Goal: Transaction & Acquisition: Purchase product/service

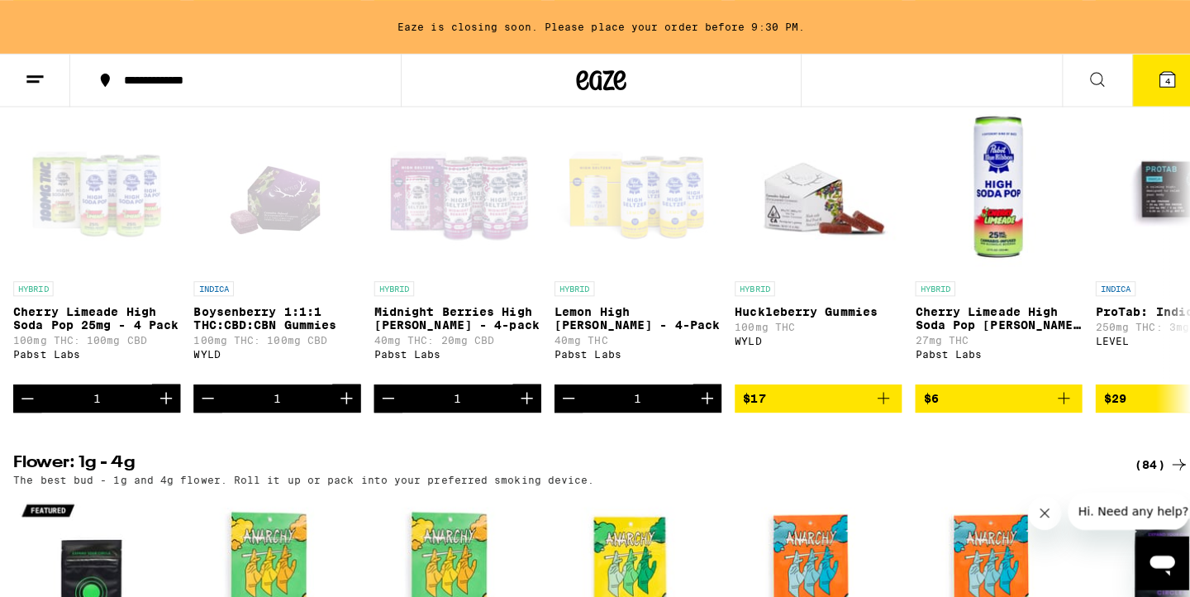
scroll to position [1338, 0]
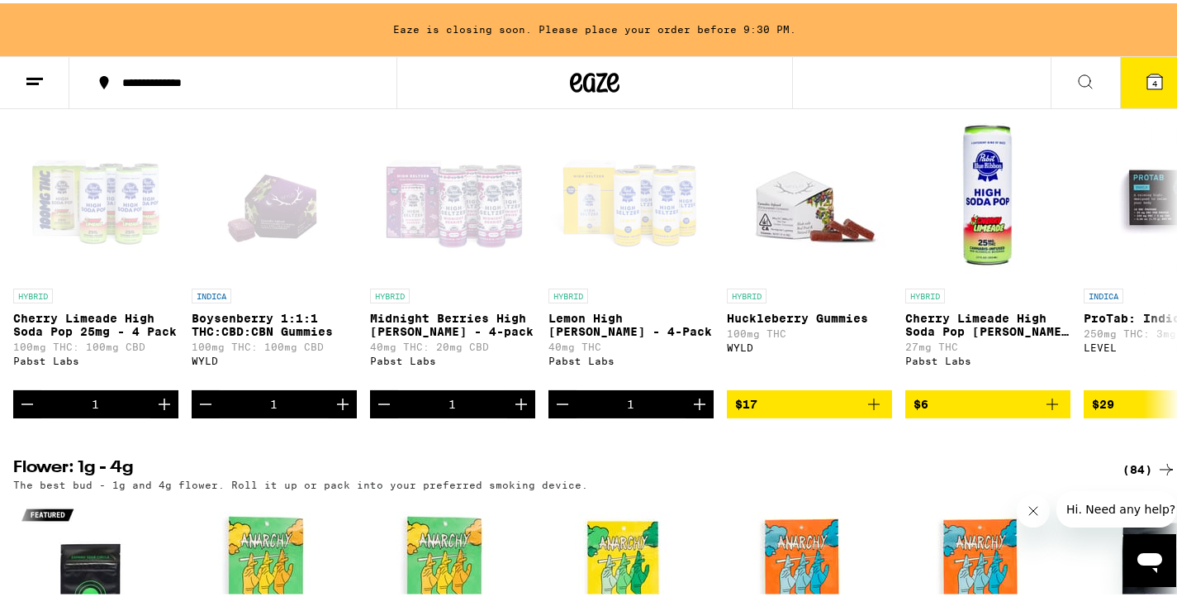
click at [1153, 78] on span "4" at bounding box center [1155, 80] width 5 height 10
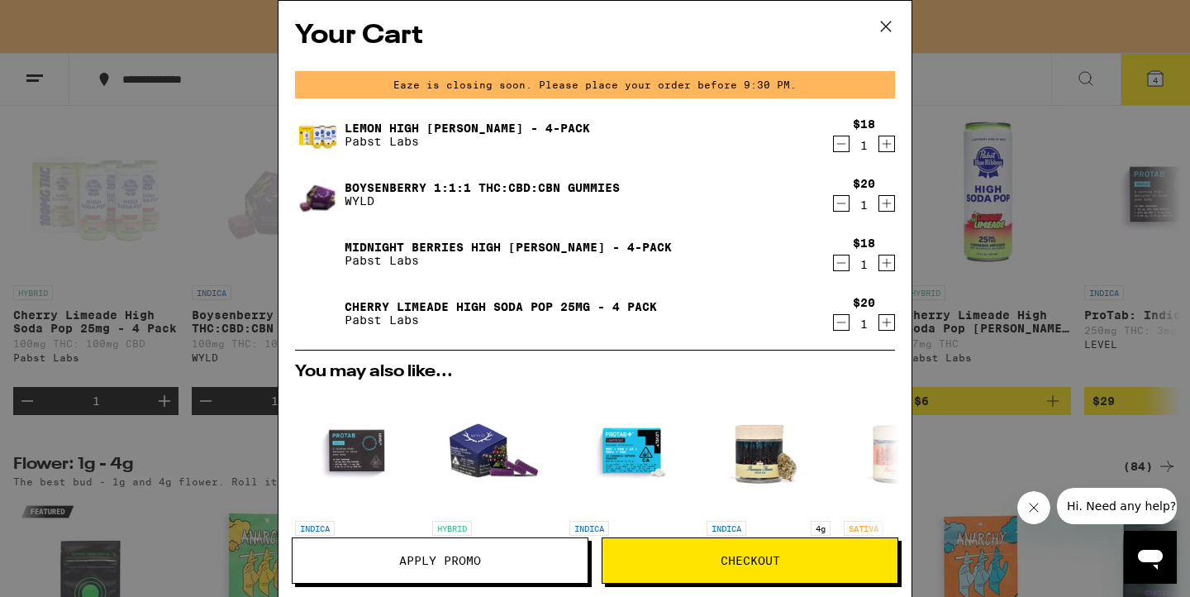
click at [736, 561] on span "Checkout" at bounding box center [749, 560] width 59 height 12
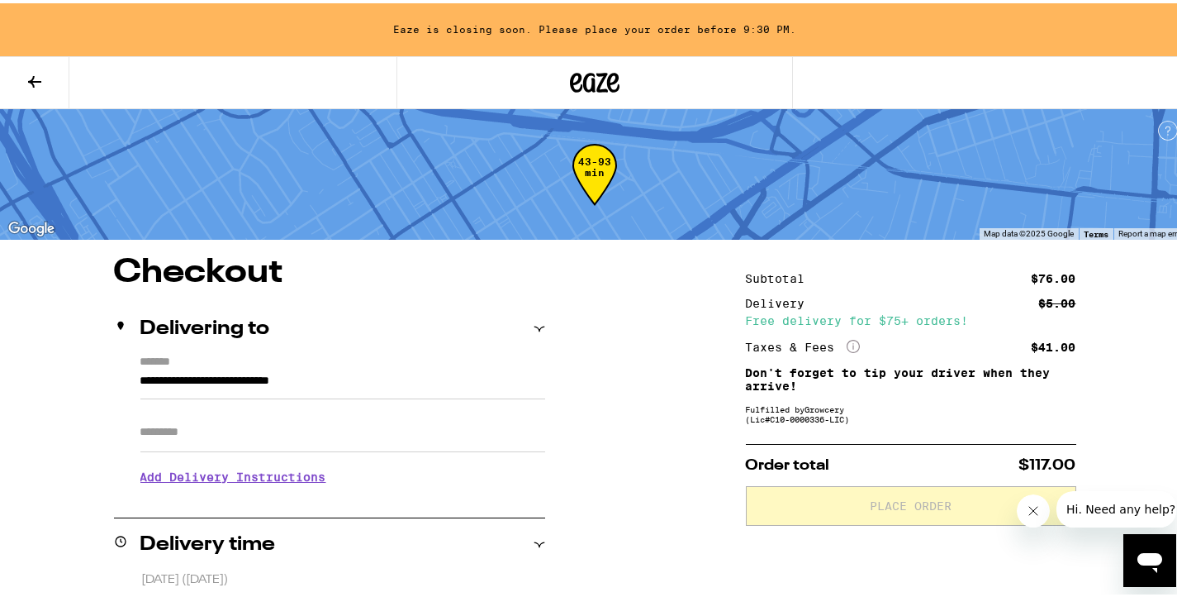
click at [224, 424] on input "Apt/Suite" at bounding box center [342, 429] width 405 height 40
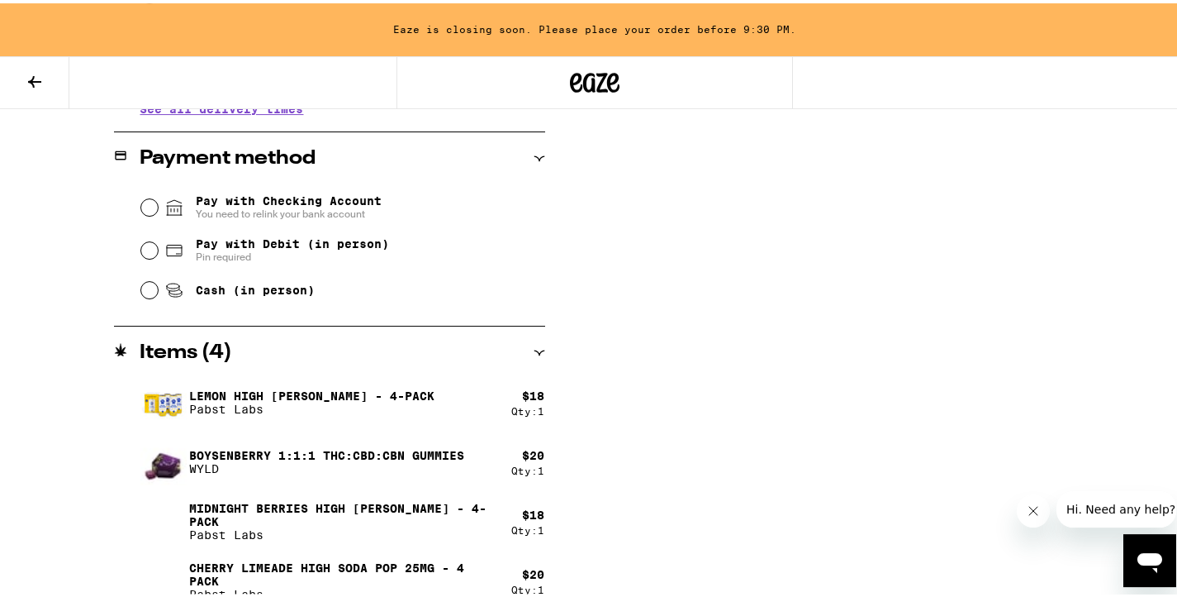
scroll to position [725, 0]
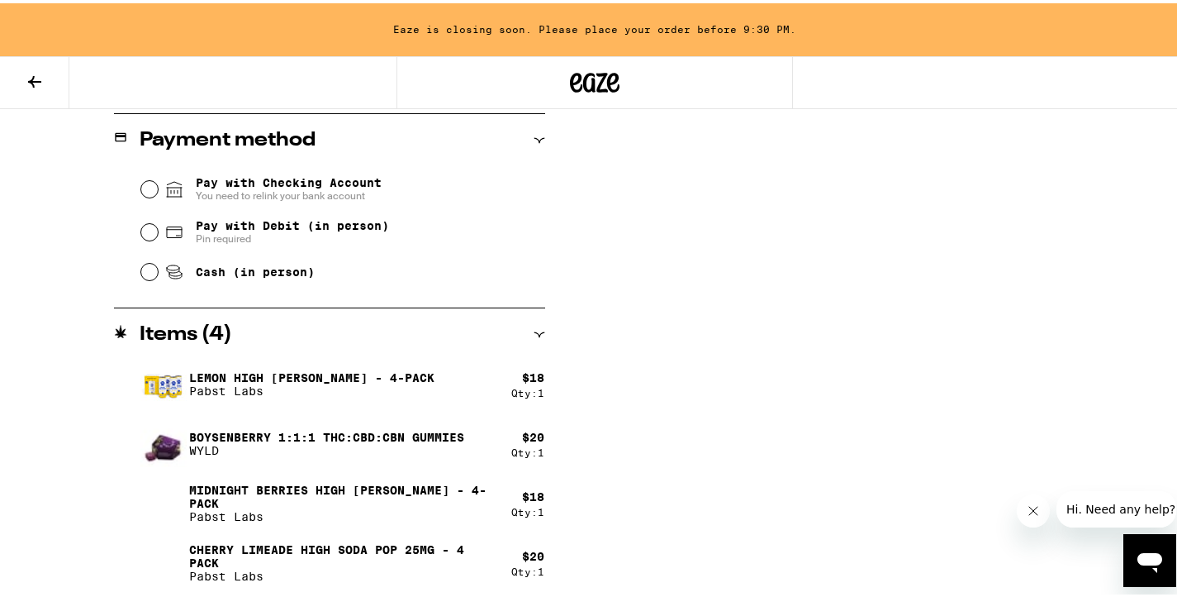
type input "**********"
click at [146, 229] on input "Pay with Debit (in person) Pin required" at bounding box center [149, 229] width 17 height 17
radio input "true"
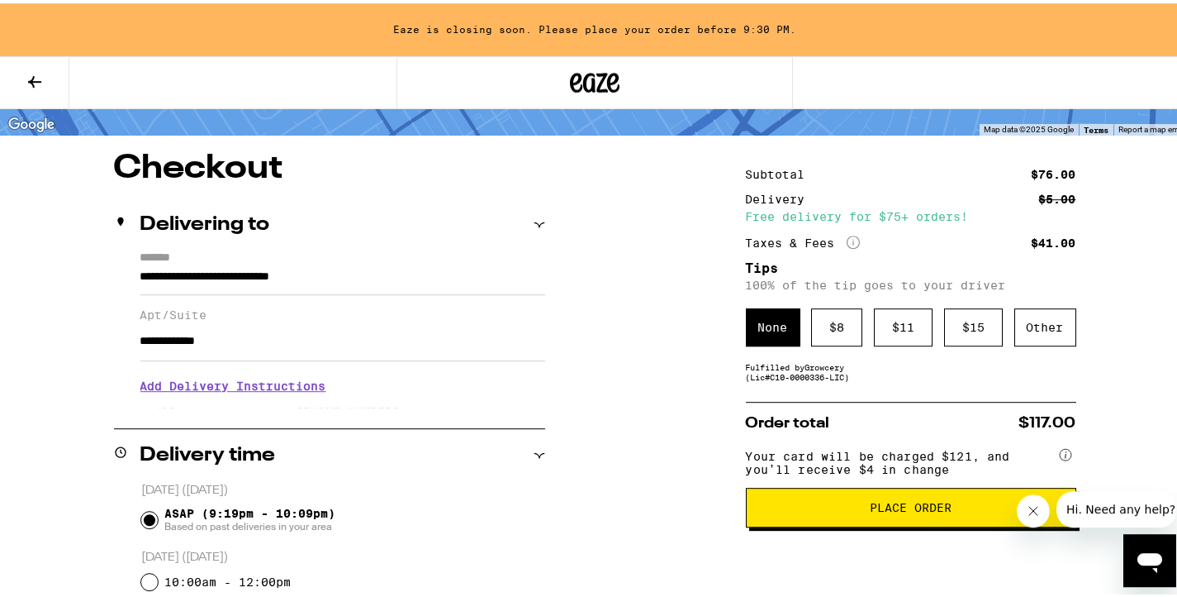
scroll to position [105, 0]
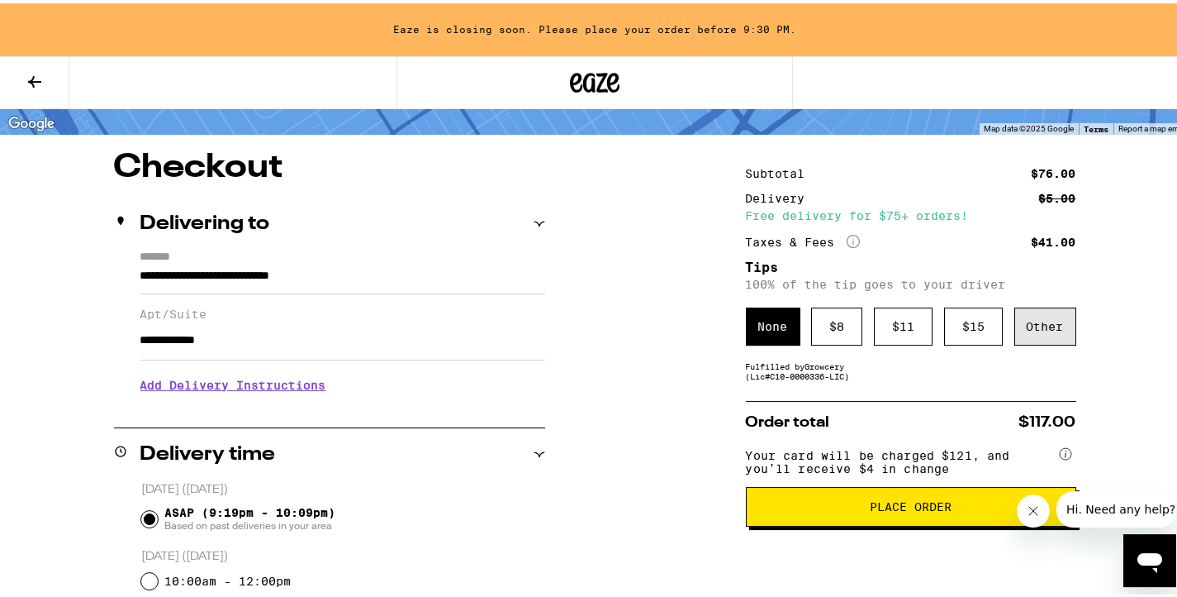
click at [1039, 326] on div "Other" at bounding box center [1046, 323] width 62 height 38
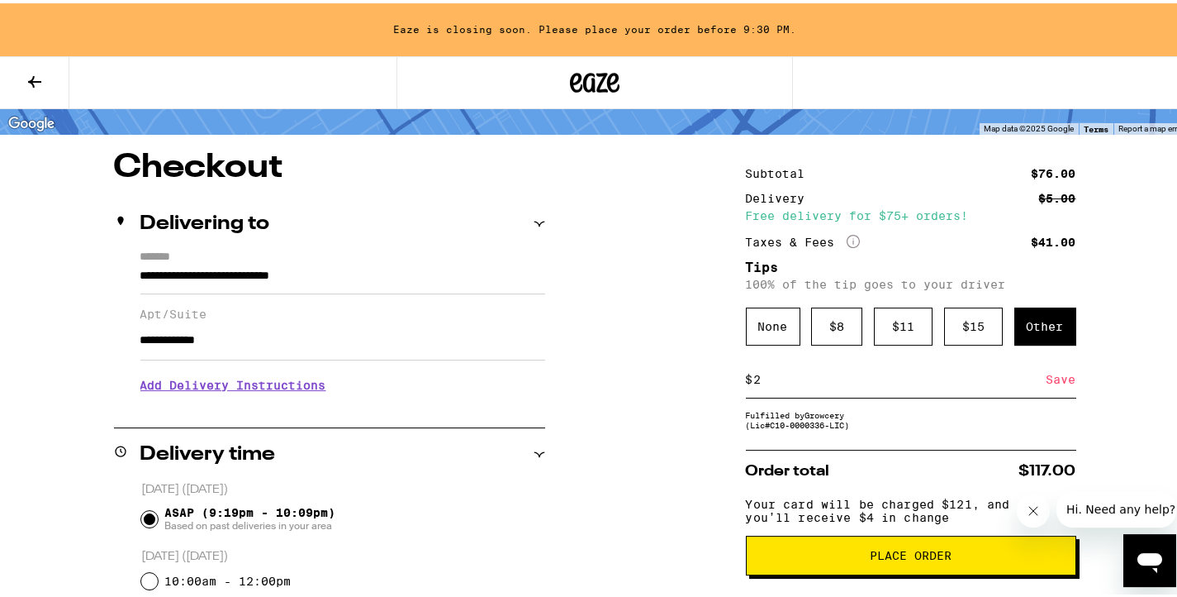
type input "2"
click at [1055, 387] on div "Save" at bounding box center [1062, 376] width 30 height 36
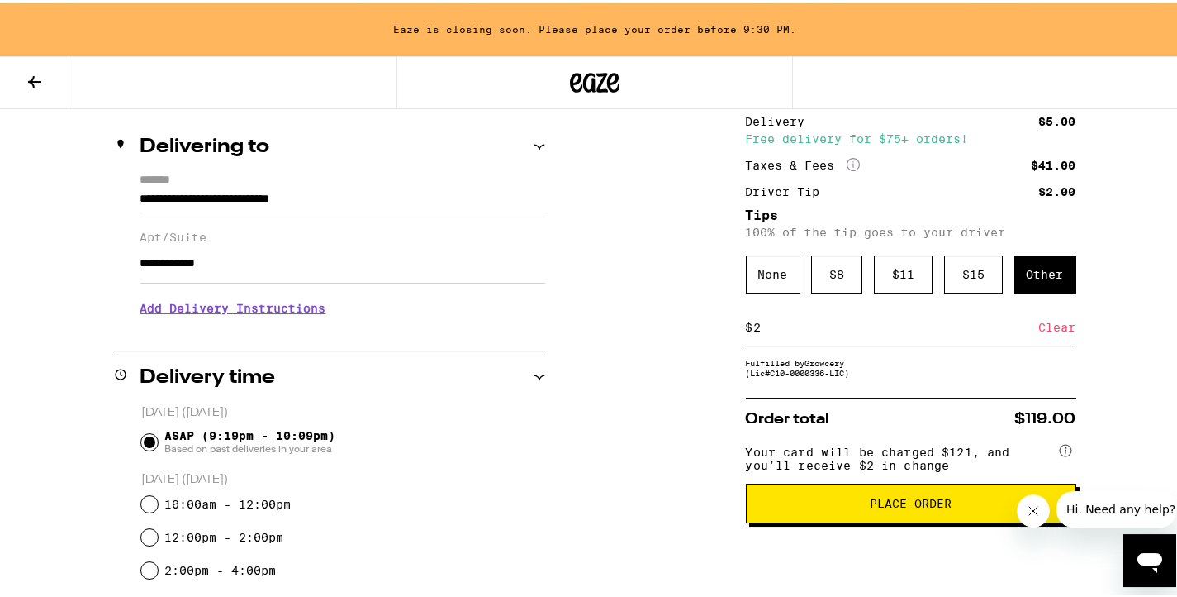
scroll to position [183, 0]
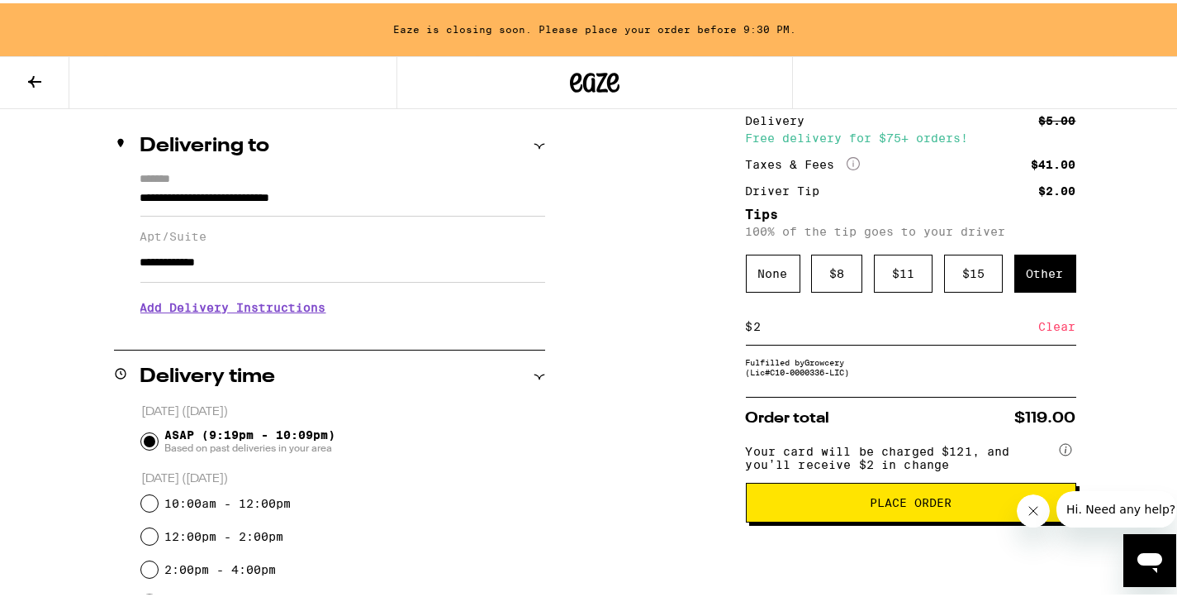
click at [1048, 335] on div "Clear" at bounding box center [1057, 323] width 37 height 36
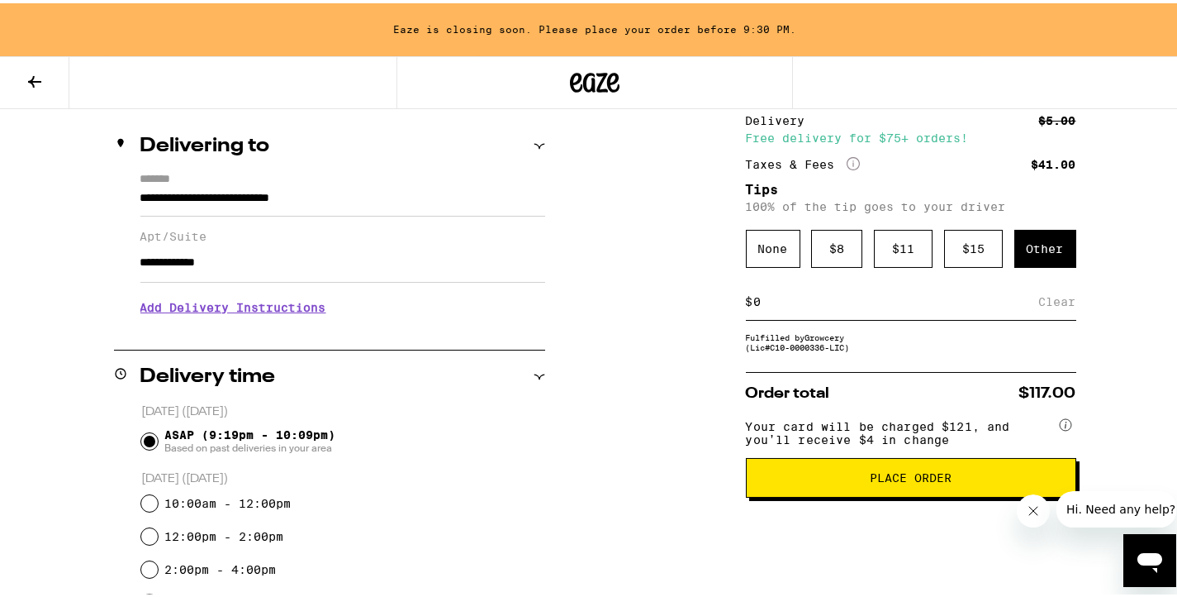
click at [928, 306] on input at bounding box center [897, 298] width 286 height 15
type input "5"
click at [1058, 301] on div "Save" at bounding box center [1062, 298] width 30 height 36
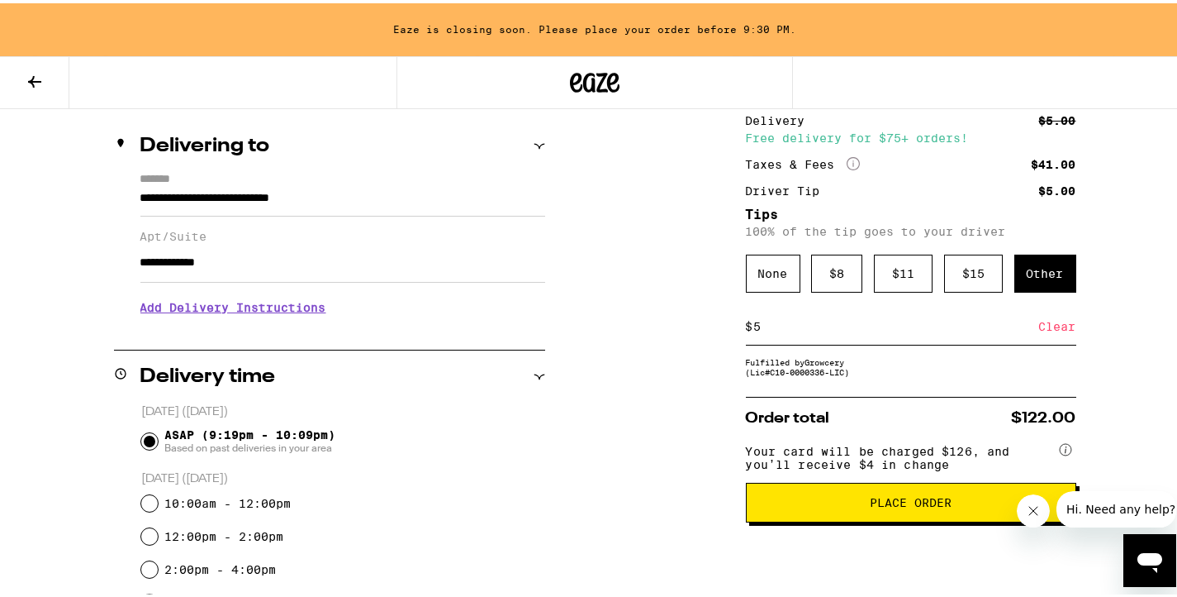
click at [910, 327] on input "5" at bounding box center [897, 323] width 286 height 15
type input "3"
click at [1058, 329] on div "Save" at bounding box center [1062, 323] width 30 height 36
click at [884, 330] on input "3" at bounding box center [897, 323] width 286 height 15
click at [1047, 324] on div "Save" at bounding box center [1062, 323] width 30 height 36
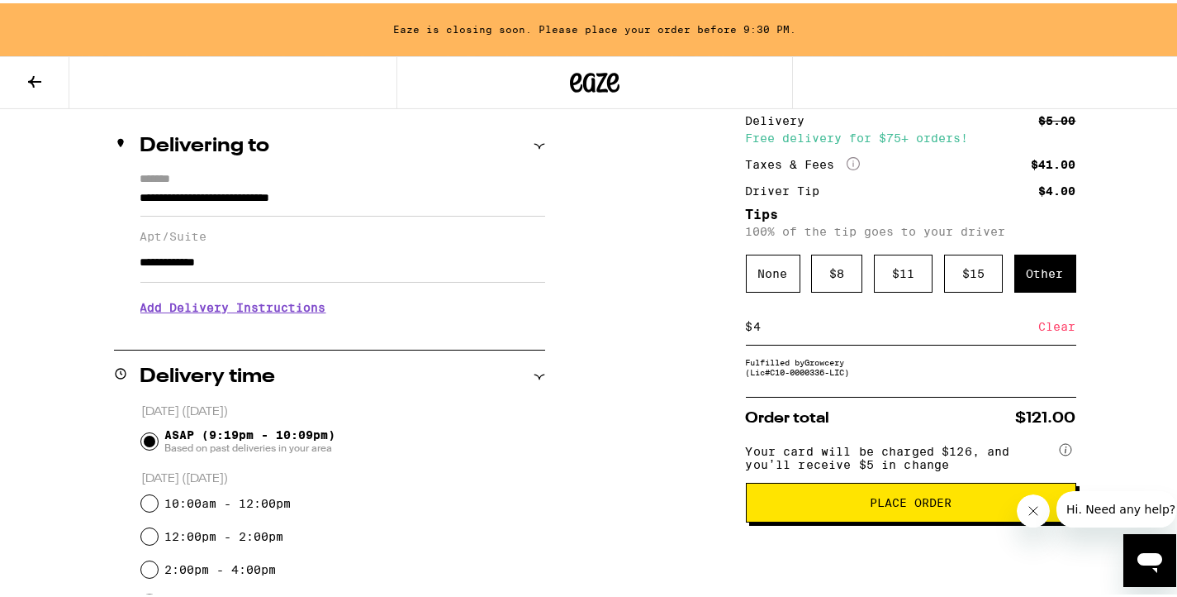
click at [872, 321] on div "$ 4 Clear" at bounding box center [911, 323] width 330 height 37
click at [867, 329] on input "4" at bounding box center [897, 323] width 286 height 15
click at [867, 330] on input "4" at bounding box center [897, 323] width 286 height 15
click at [1050, 326] on div "Save" at bounding box center [1062, 323] width 30 height 36
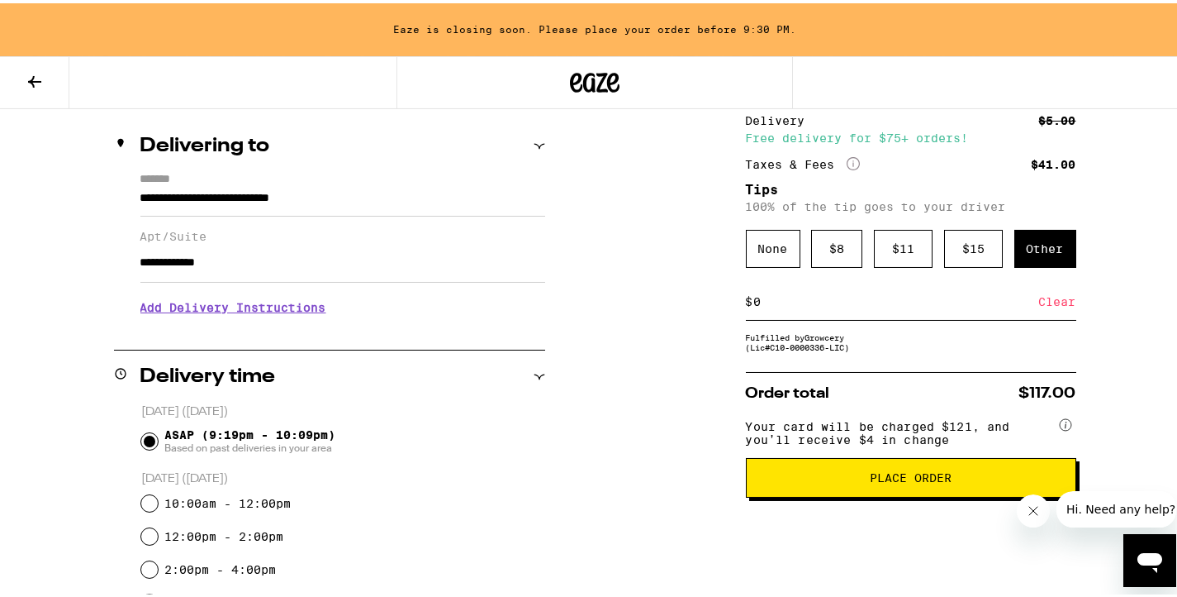
click at [804, 306] on input "0" at bounding box center [897, 298] width 286 height 15
type input "0"
type input "4"
click at [1050, 310] on div "Save" at bounding box center [1062, 298] width 30 height 36
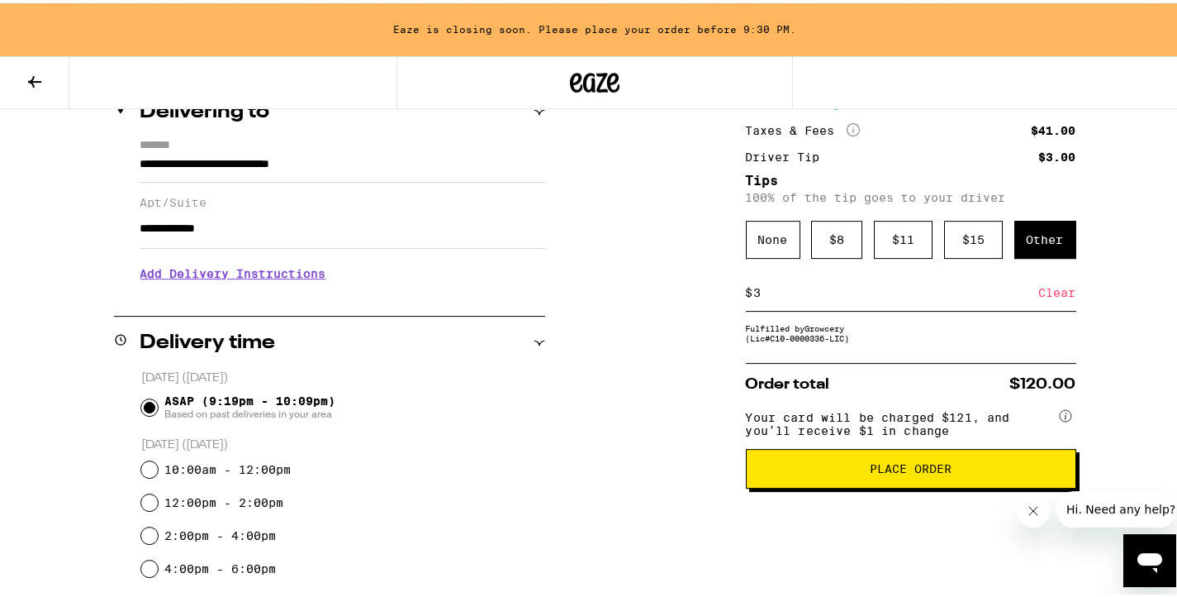
scroll to position [212, 0]
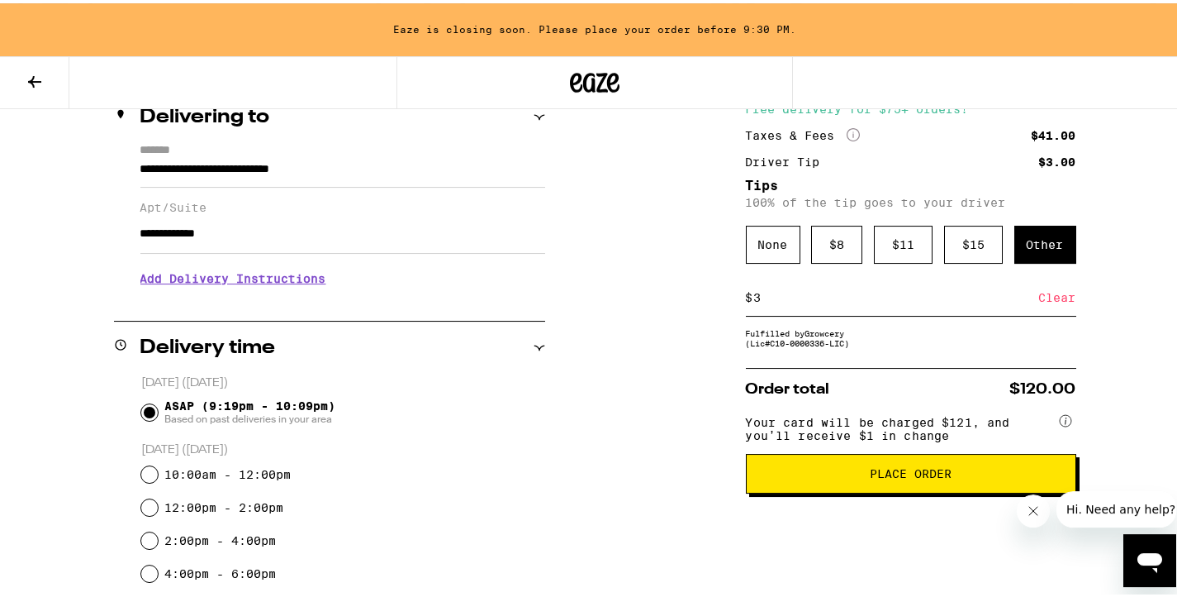
click at [762, 302] on input "3" at bounding box center [897, 294] width 286 height 15
click at [763, 302] on input "3" at bounding box center [897, 294] width 286 height 15
click at [1056, 296] on div "Save" at bounding box center [1062, 294] width 30 height 36
click at [910, 302] on input "5" at bounding box center [897, 294] width 286 height 15
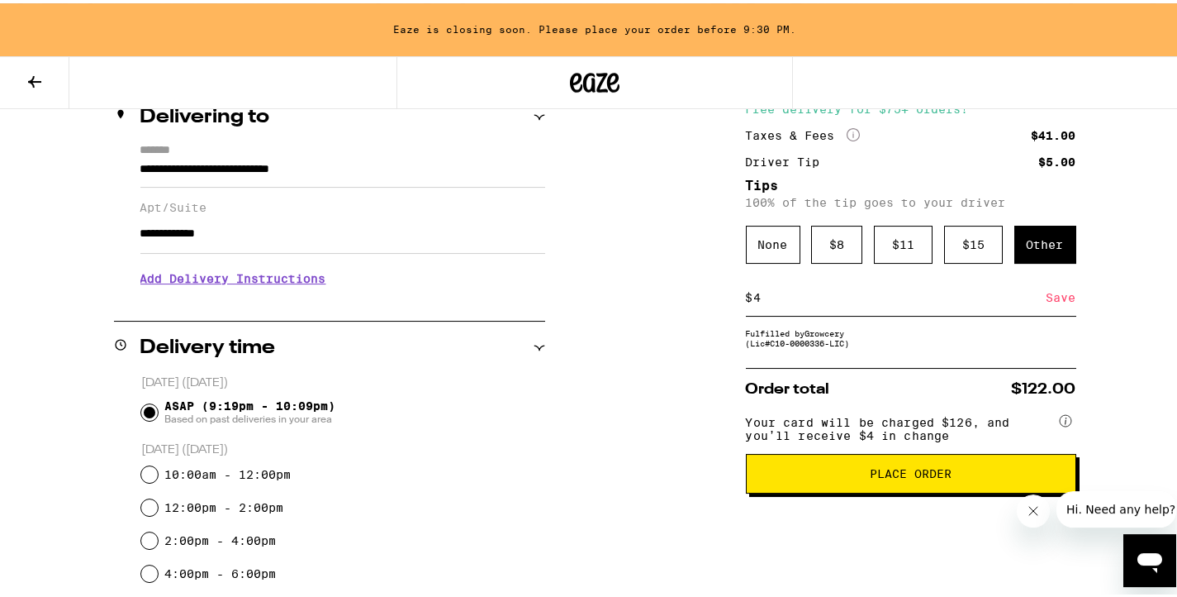
click at [1058, 302] on div "Save" at bounding box center [1062, 294] width 30 height 36
click at [828, 291] on div "$ 4 Clear" at bounding box center [911, 294] width 330 height 37
click at [828, 292] on div "$ 4 Clear" at bounding box center [911, 294] width 330 height 37
click at [811, 302] on input "4" at bounding box center [897, 294] width 286 height 15
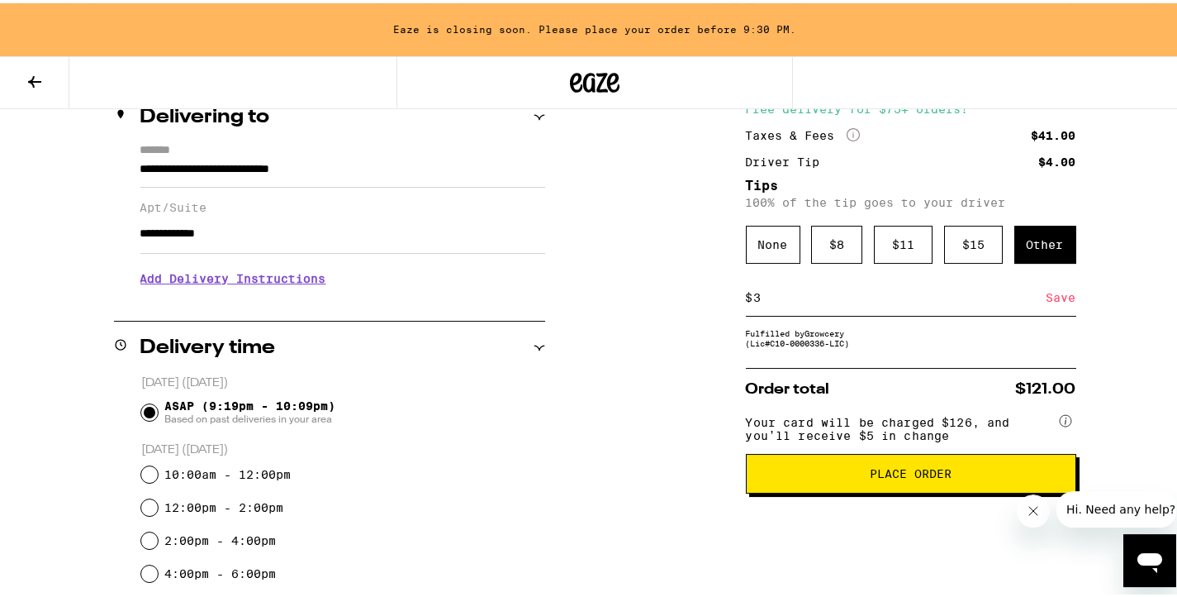
click at [1061, 305] on div "Save" at bounding box center [1062, 294] width 30 height 36
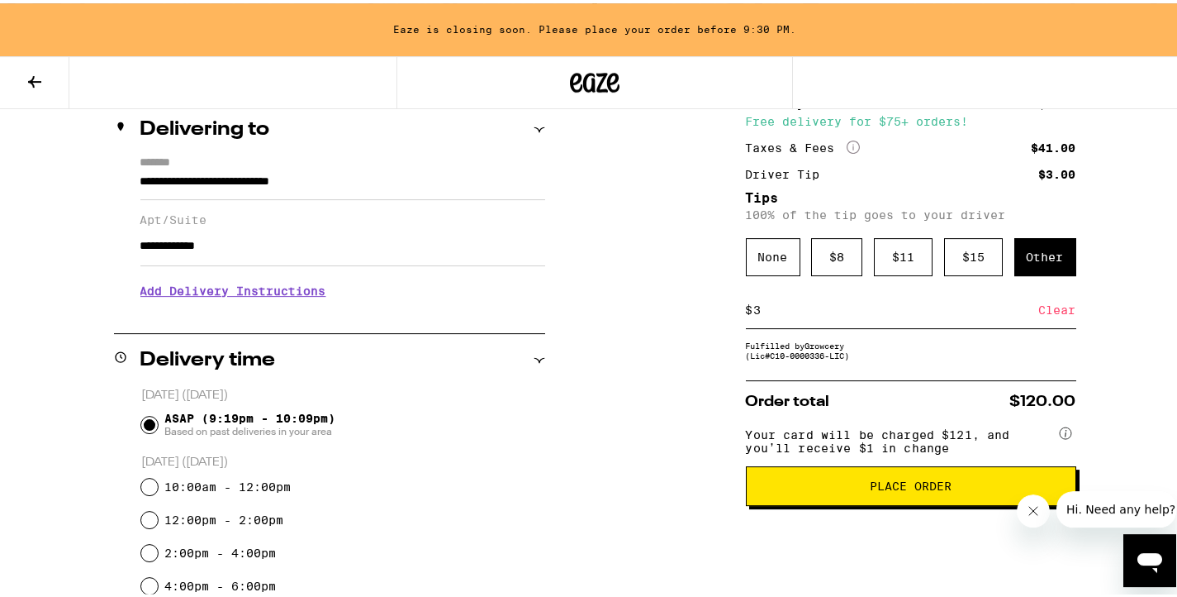
scroll to position [197, 0]
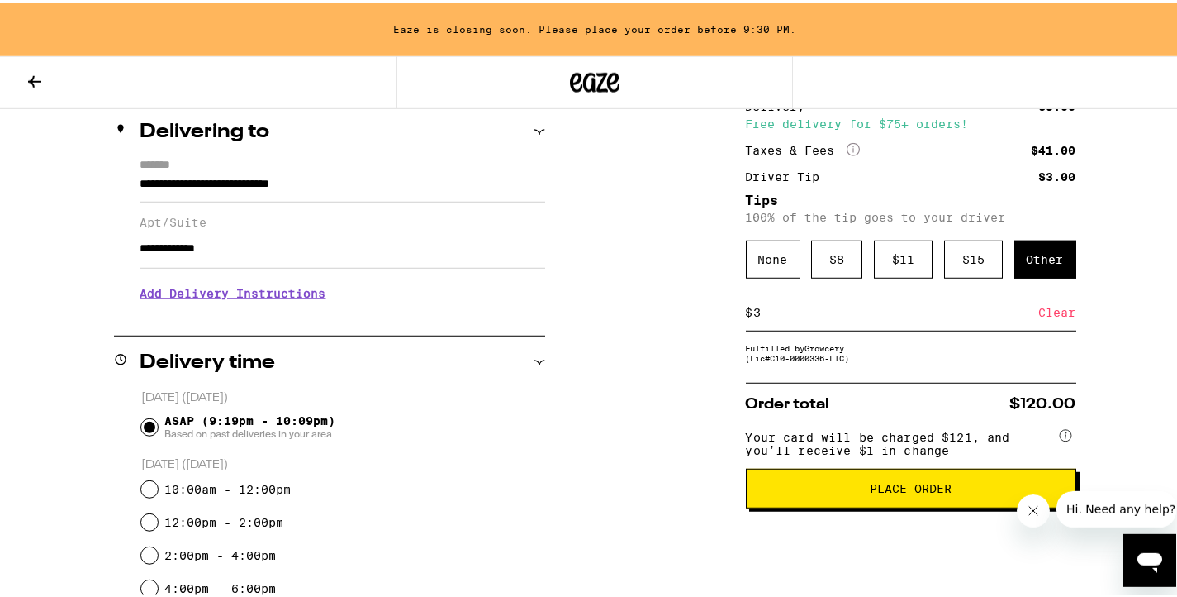
click at [791, 316] on input "3" at bounding box center [897, 309] width 286 height 15
click at [790, 316] on input "3" at bounding box center [897, 309] width 286 height 15
click at [1056, 316] on div "Save" at bounding box center [1062, 309] width 30 height 36
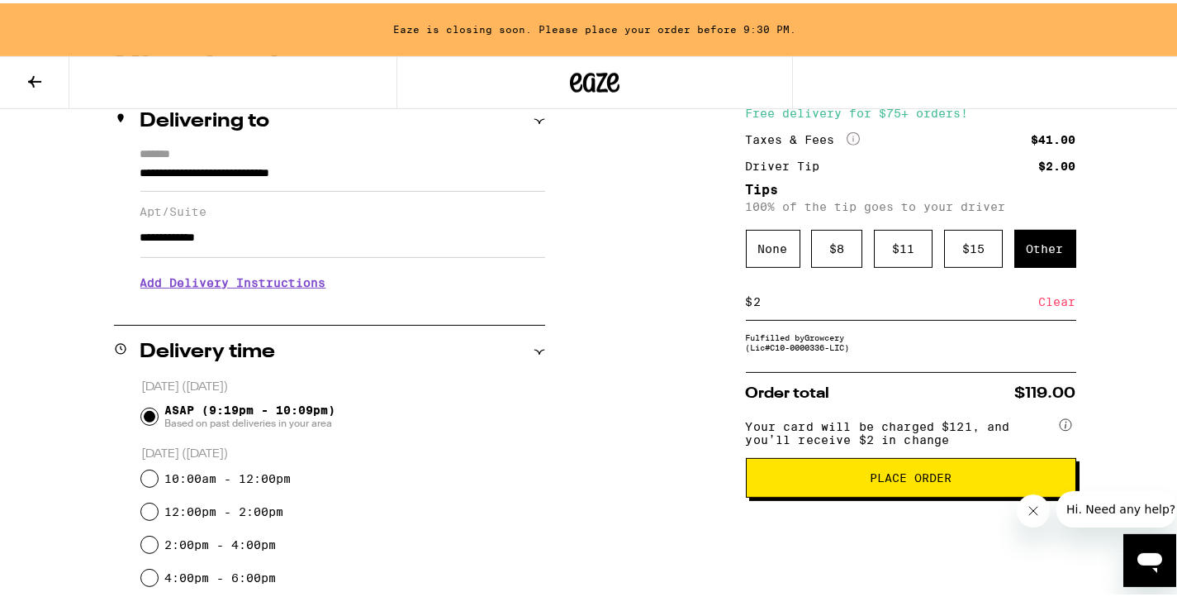
scroll to position [207, 0]
click at [782, 307] on input "2" at bounding box center [897, 299] width 286 height 15
type input "3"
click at [1051, 308] on div "Save" at bounding box center [1062, 299] width 30 height 36
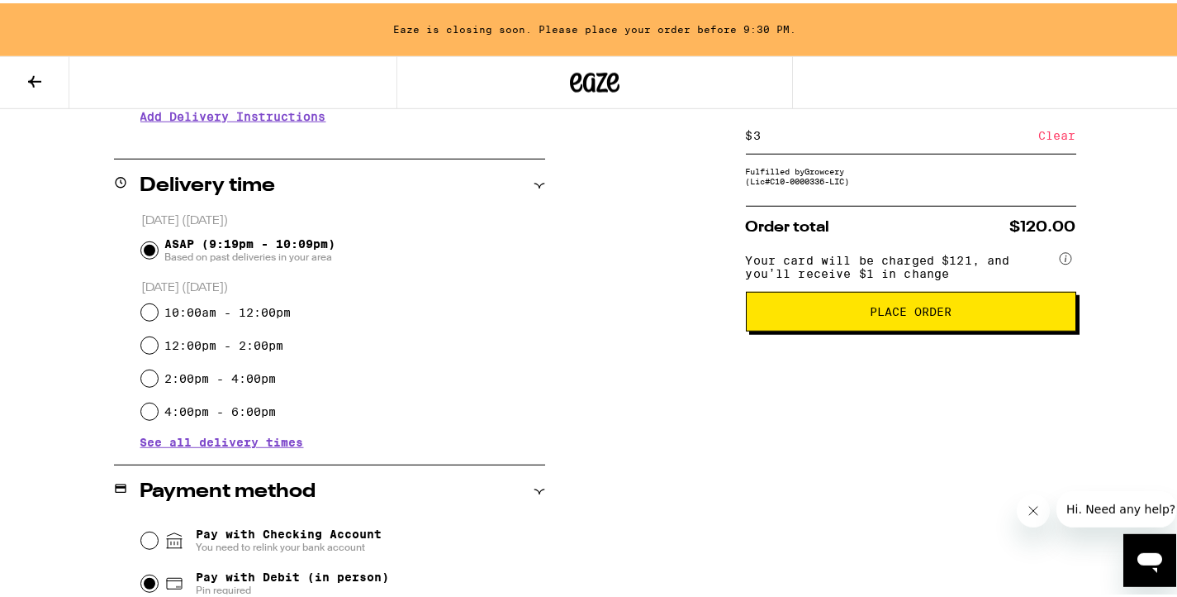
scroll to position [368, 0]
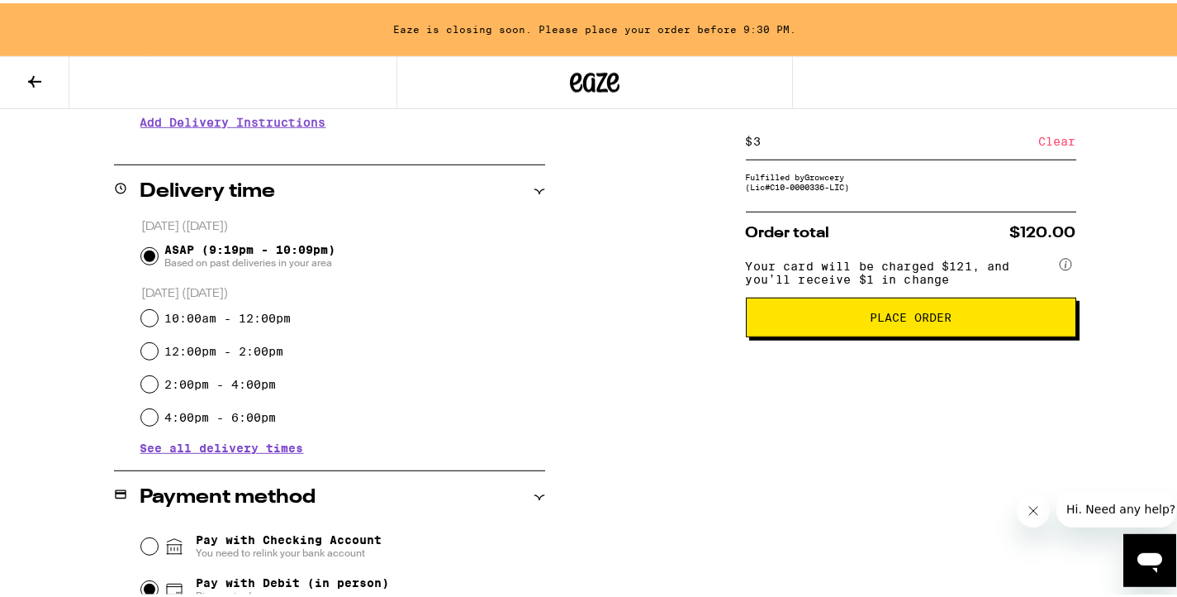
click at [888, 320] on span "Place Order" at bounding box center [911, 314] width 82 height 12
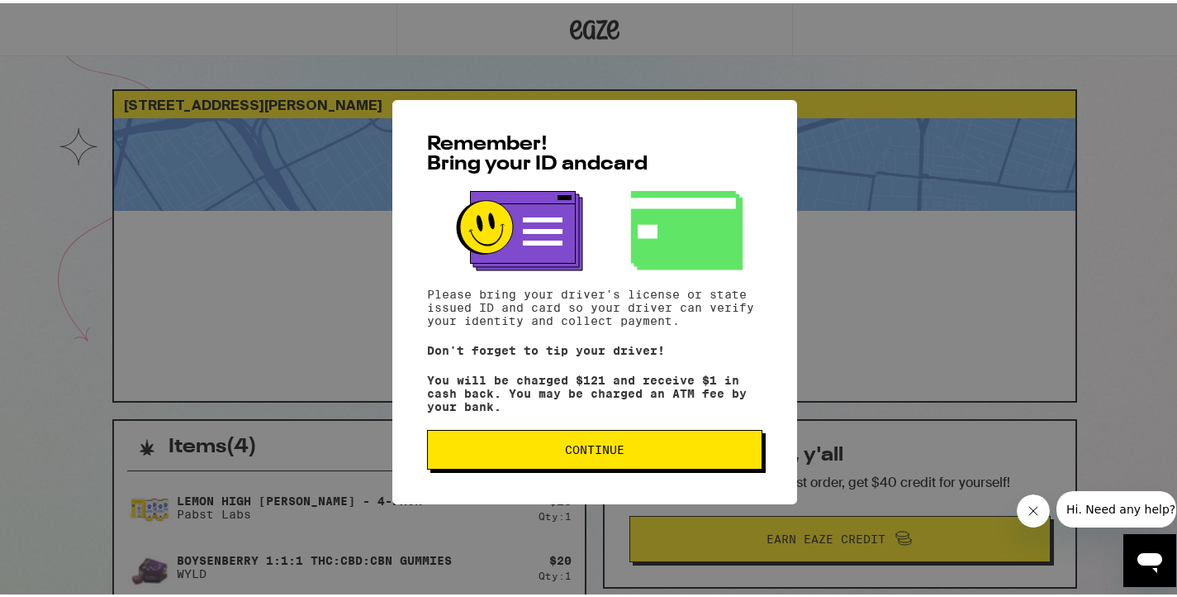
click at [594, 452] on span "Continue" at bounding box center [594, 446] width 59 height 12
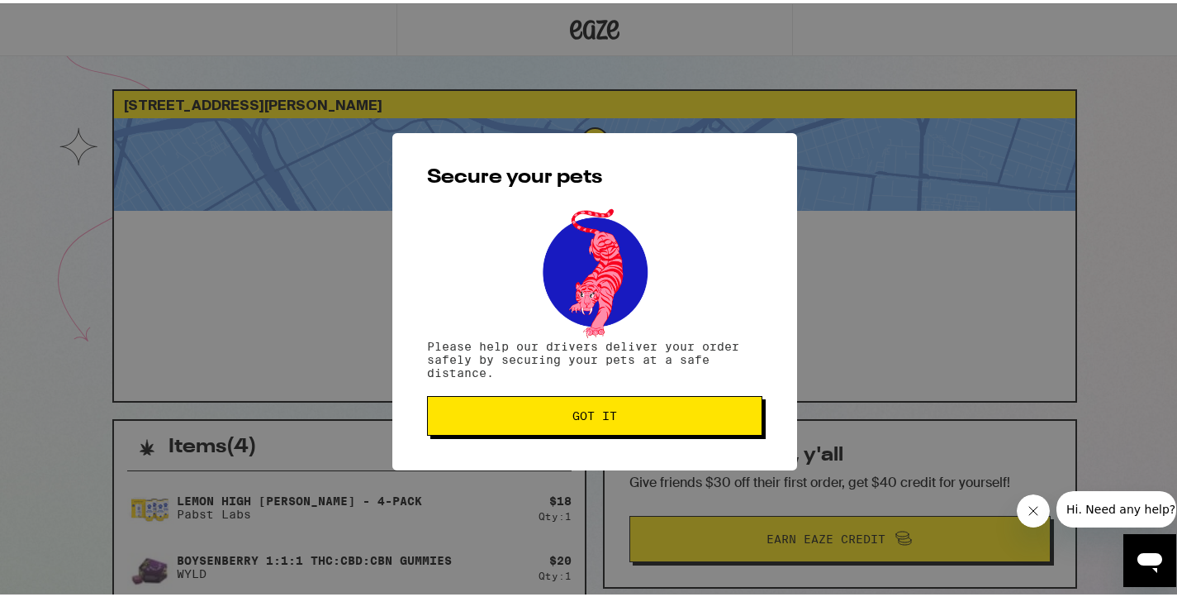
click at [601, 413] on span "Got it" at bounding box center [595, 412] width 45 height 12
